Goal: Transaction & Acquisition: Download file/media

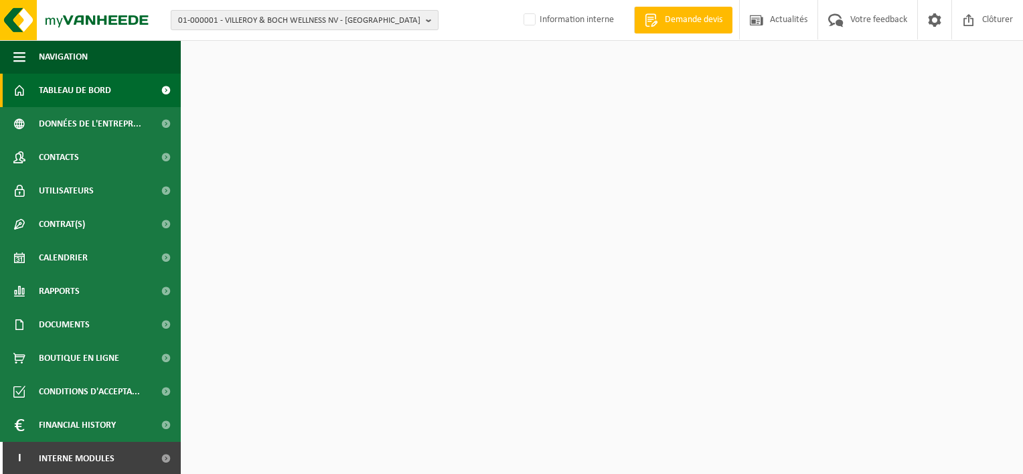
click at [257, 21] on span "01-000001 - VILLEROY & BOCH WELLNESS NV - ROESELARE" at bounding box center [299, 21] width 242 height 20
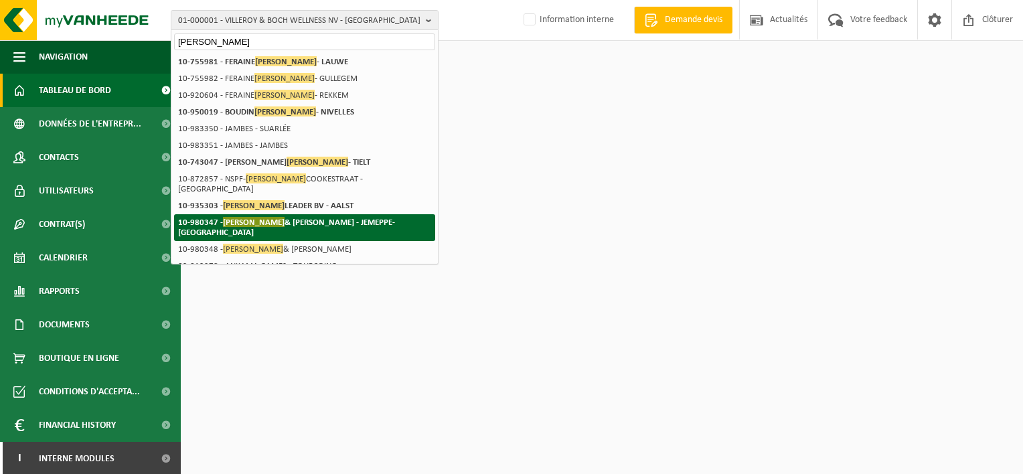
type input "james"
click at [327, 217] on strong "10-980347 - JAMES & EMILIE SRL - JEMEPPE-SUR-MEUSE" at bounding box center [286, 227] width 217 height 20
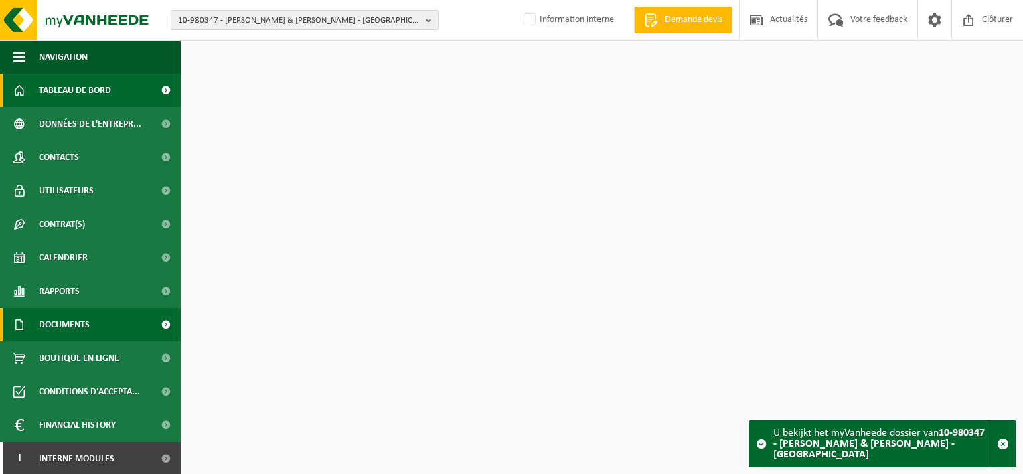
click at [86, 320] on span "Documents" at bounding box center [64, 324] width 51 height 33
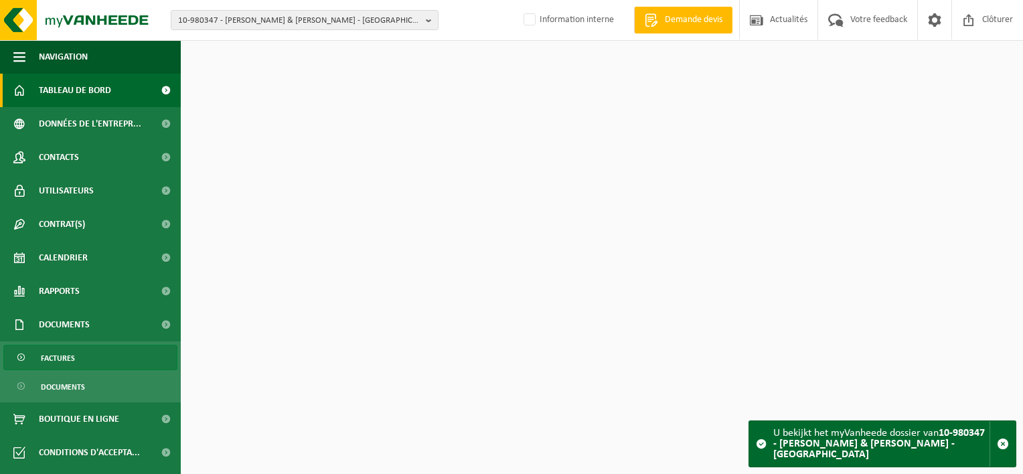
click at [81, 367] on link "Factures" at bounding box center [90, 357] width 174 height 25
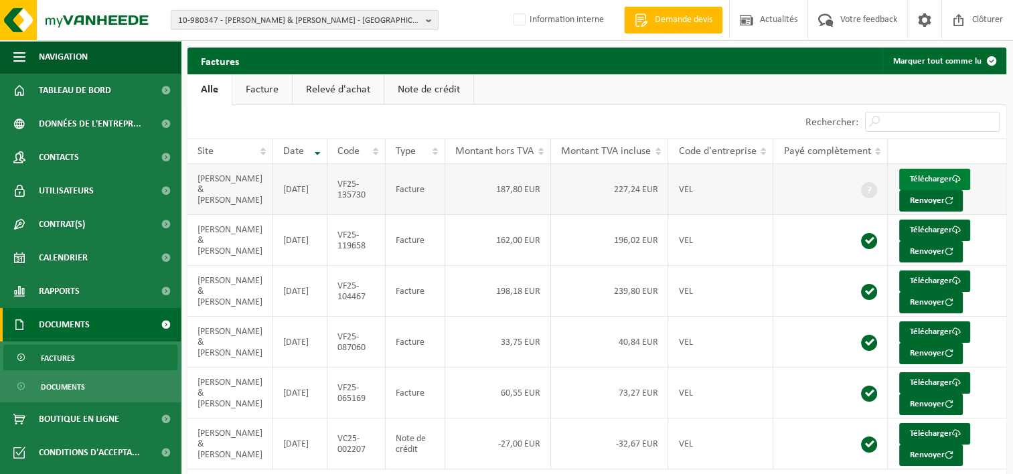
click at [925, 179] on link "Télécharger" at bounding box center [934, 179] width 71 height 21
click at [265, 13] on span "10-980347 - JAMES & EMILIE SRL - JEMEPPE-SUR-MEUSE" at bounding box center [299, 21] width 242 height 20
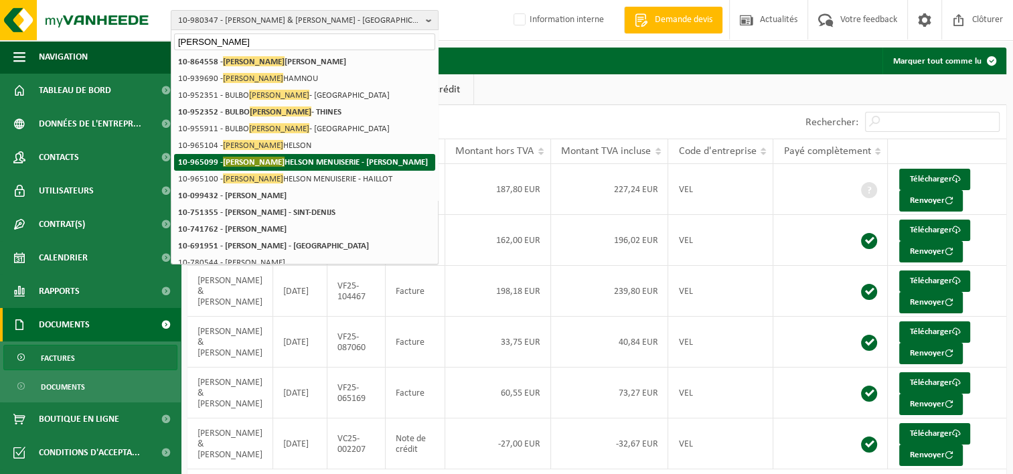
type input "joffrey"
click at [294, 160] on strong "10-965099 - JOFFREY HELSON MENUISERIE - PERWEZ-HAILLOT" at bounding box center [303, 162] width 250 height 10
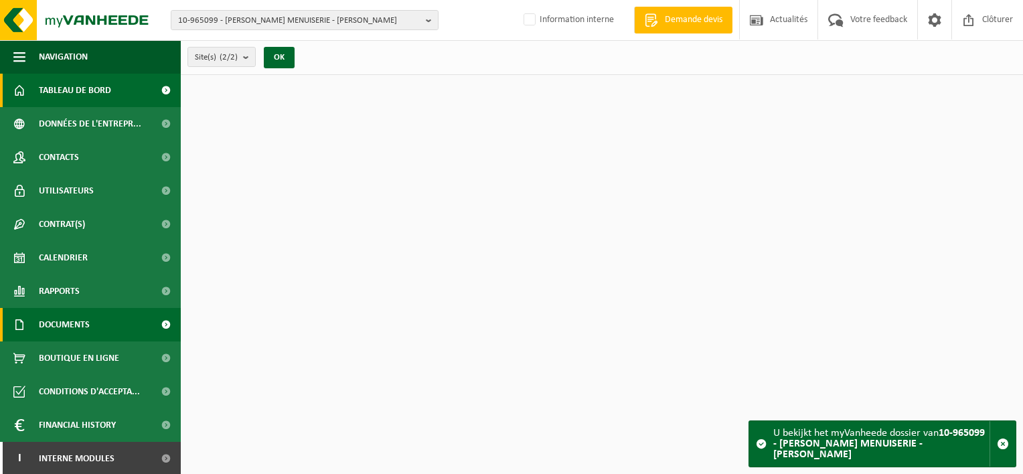
click at [112, 316] on link "Documents" at bounding box center [90, 324] width 181 height 33
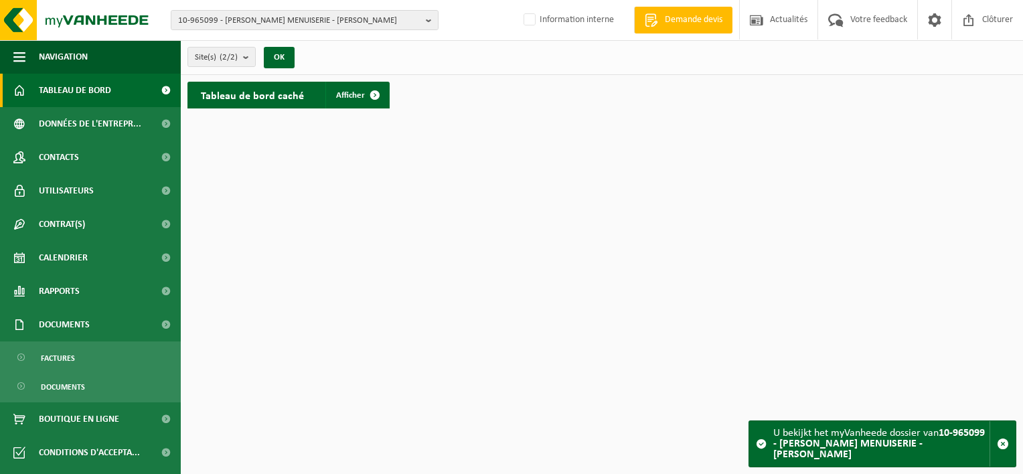
click at [104, 372] on ul "Factures Documents" at bounding box center [90, 371] width 181 height 61
click at [119, 356] on link "Factures" at bounding box center [90, 357] width 174 height 25
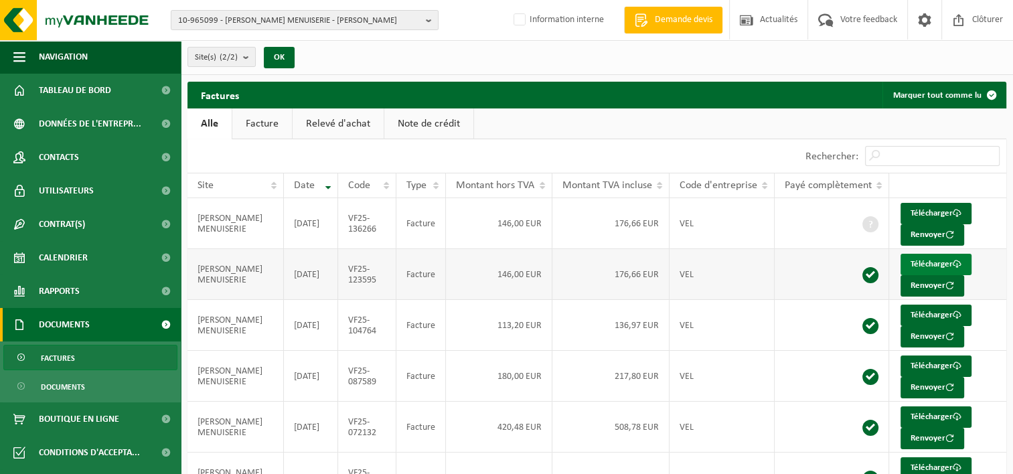
click at [940, 260] on link "Télécharger" at bounding box center [935, 264] width 71 height 21
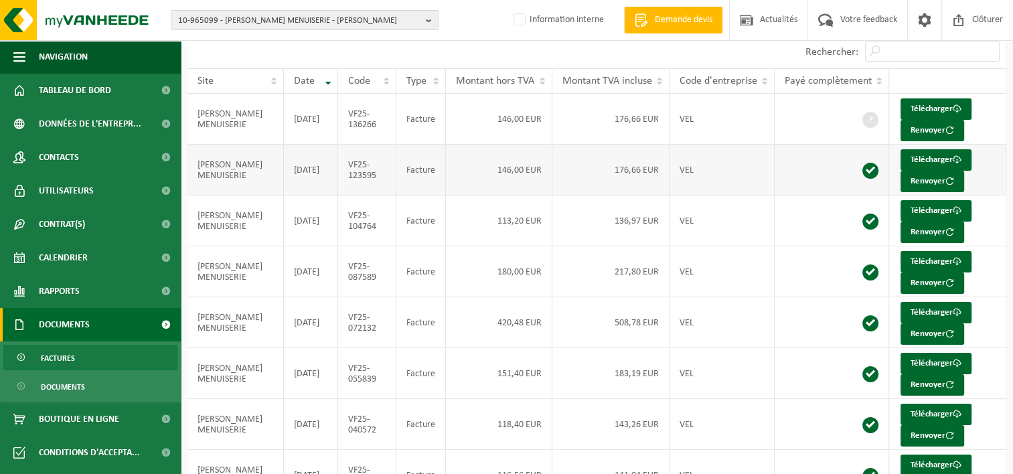
scroll to position [134, 0]
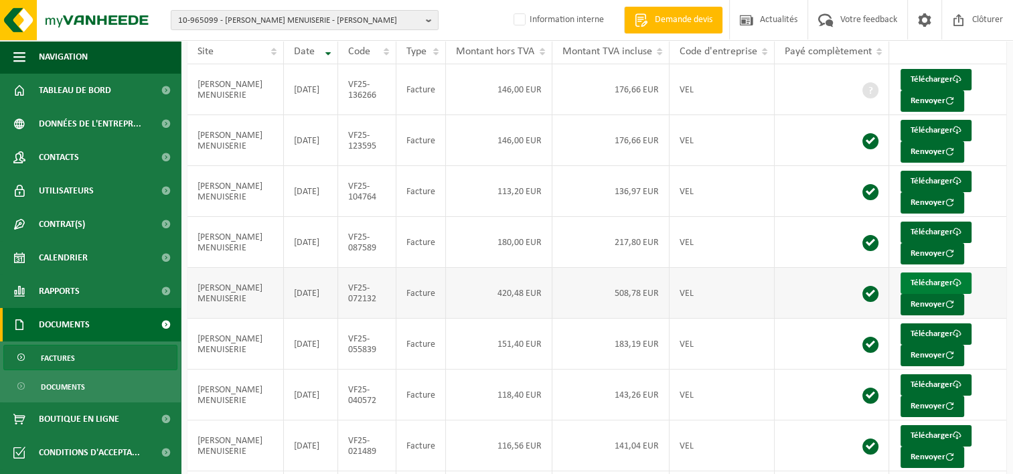
click at [919, 279] on link "Télécharger" at bounding box center [935, 282] width 71 height 21
